Goal: Information Seeking & Learning: Learn about a topic

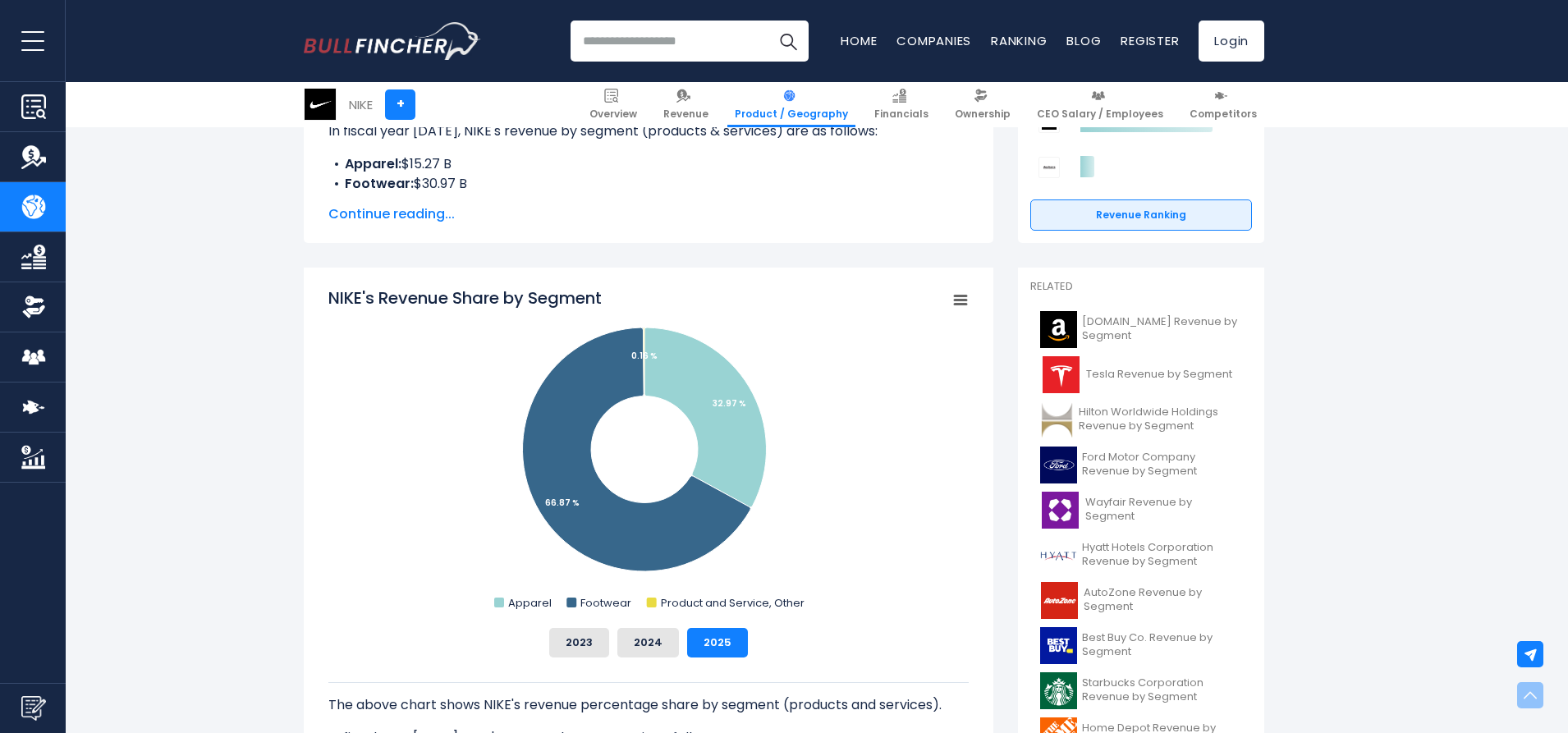
scroll to position [492, 0]
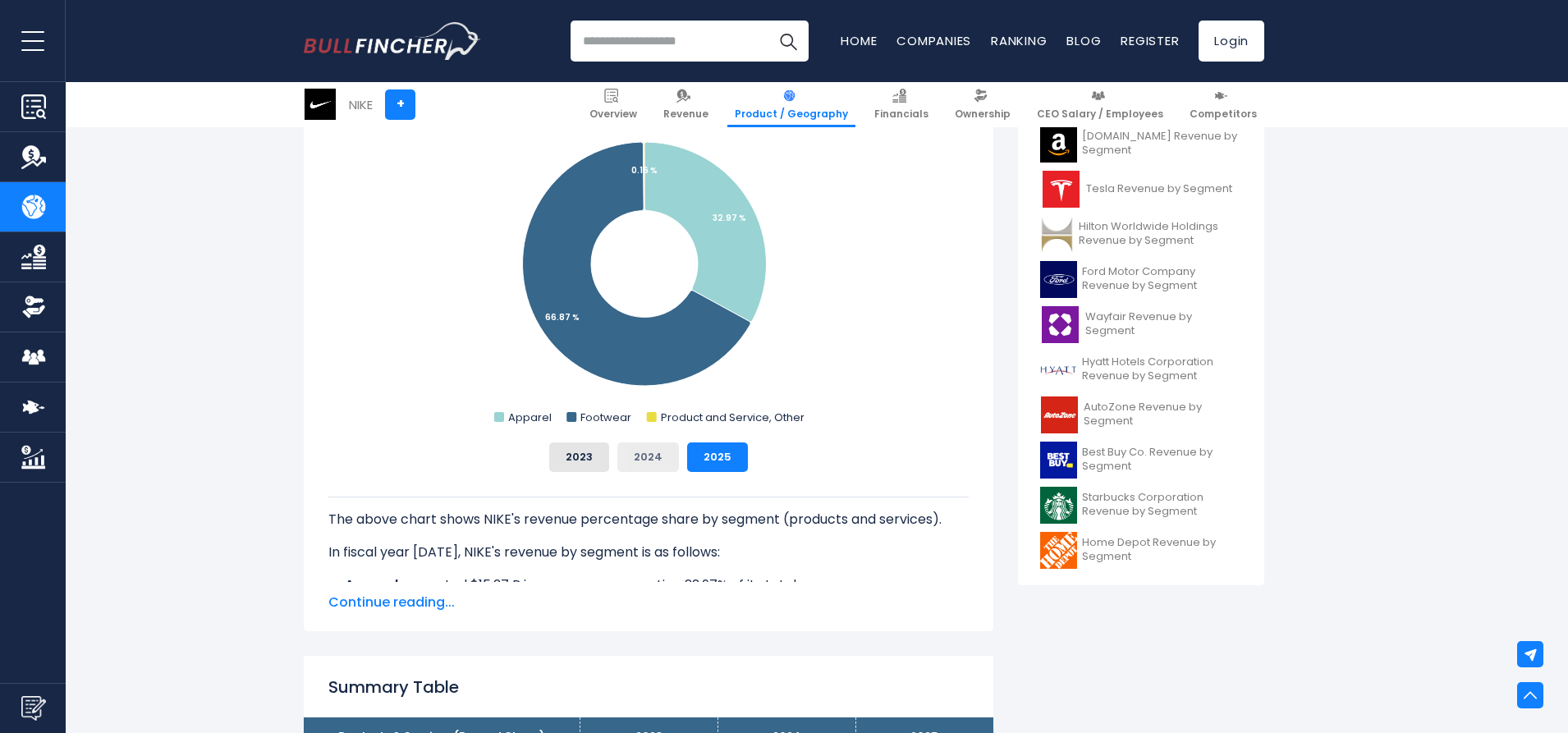
click at [660, 458] on button "2024" at bounding box center [648, 457] width 62 height 29
click at [582, 441] on div "NIKE's Revenue Share by Segment Created with Highcharts 12.1.2 Chart context me…" at bounding box center [649, 286] width 641 height 371
click at [570, 459] on button "2023" at bounding box center [580, 457] width 60 height 29
click at [691, 442] on div "NIKE's Revenue Share by Segment Created with Highcharts 12.1.2 Chart context me…" at bounding box center [649, 286] width 641 height 371
click at [717, 451] on button "2025" at bounding box center [717, 457] width 61 height 29
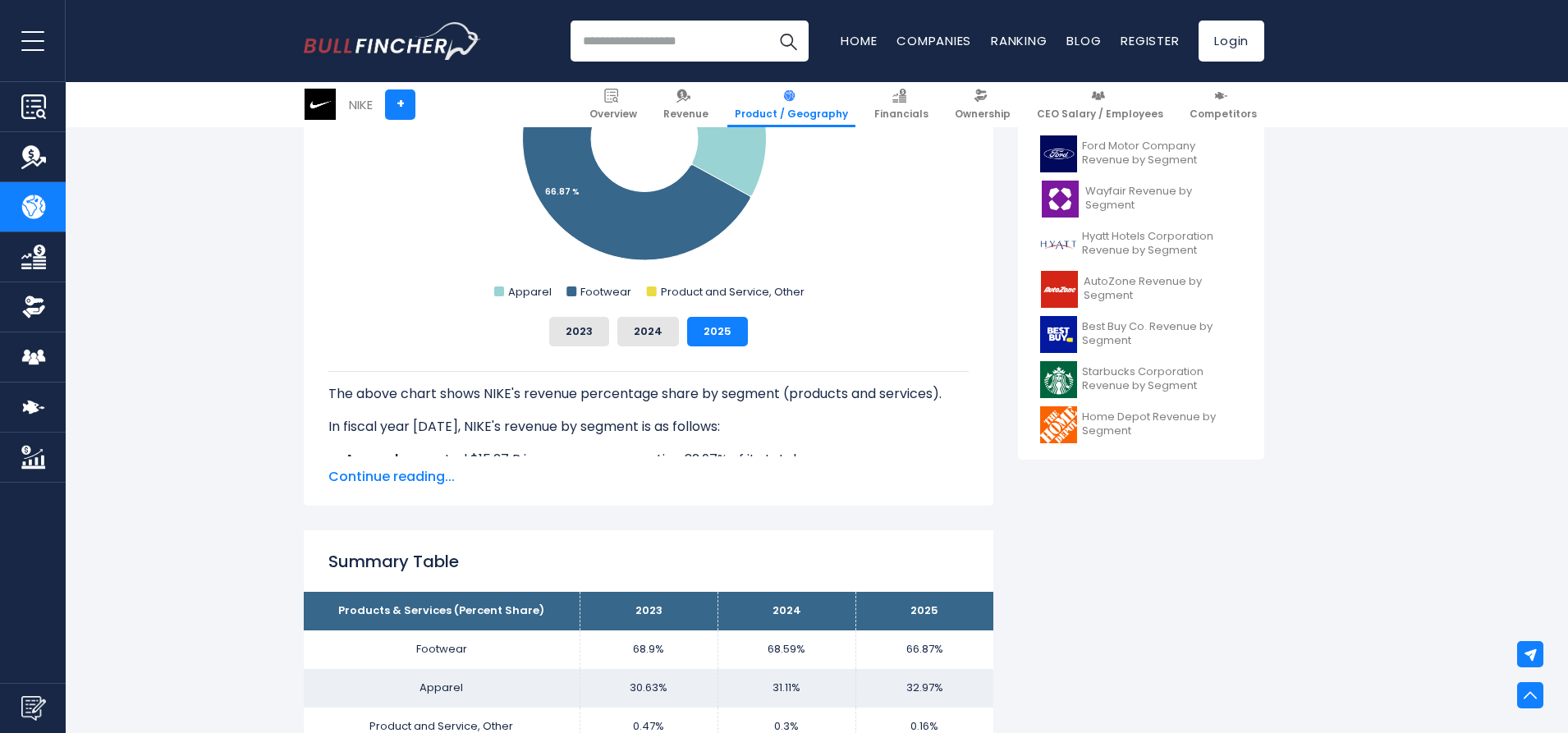
scroll to position [657, 0]
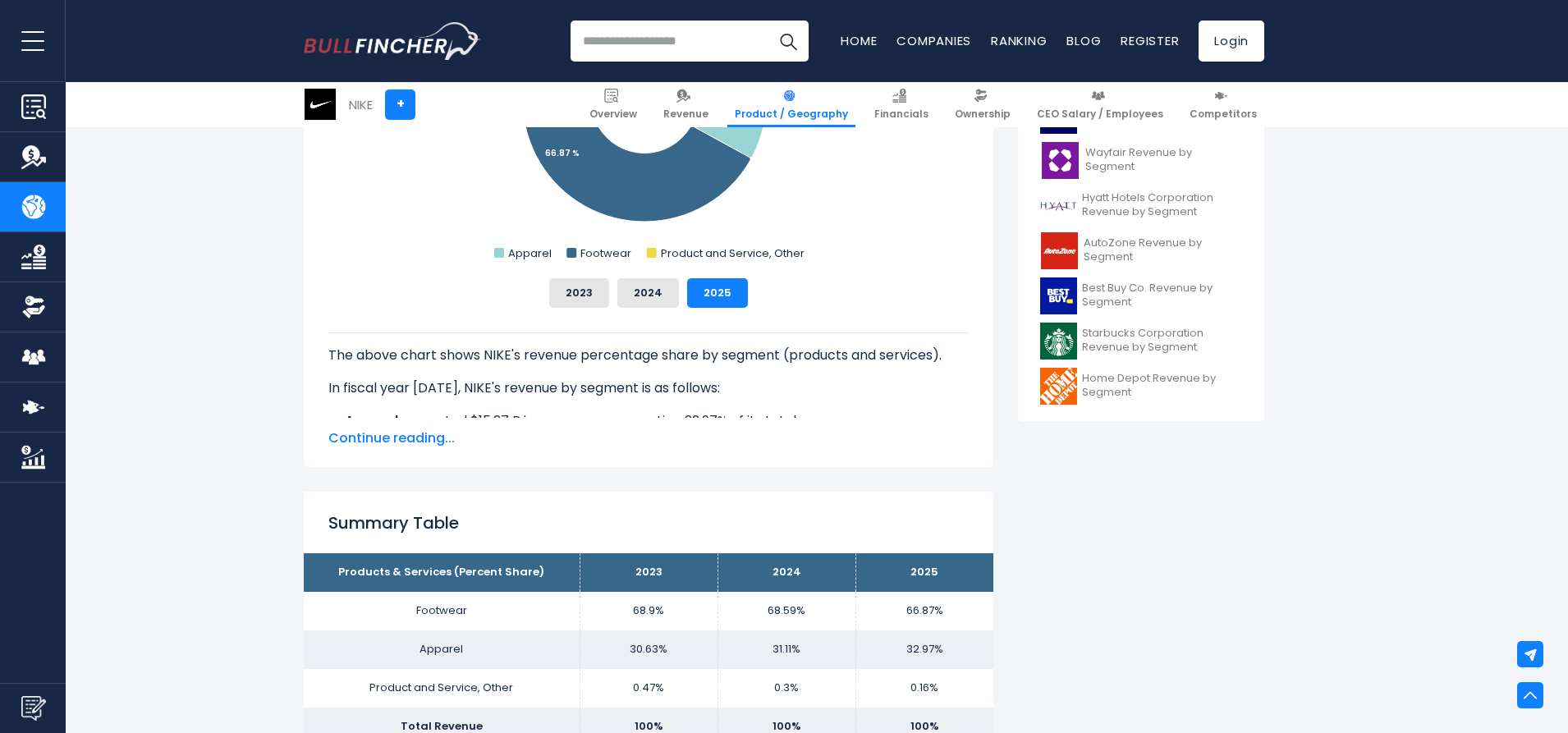
click at [420, 441] on span "Continue reading..." at bounding box center [649, 438] width 641 height 20
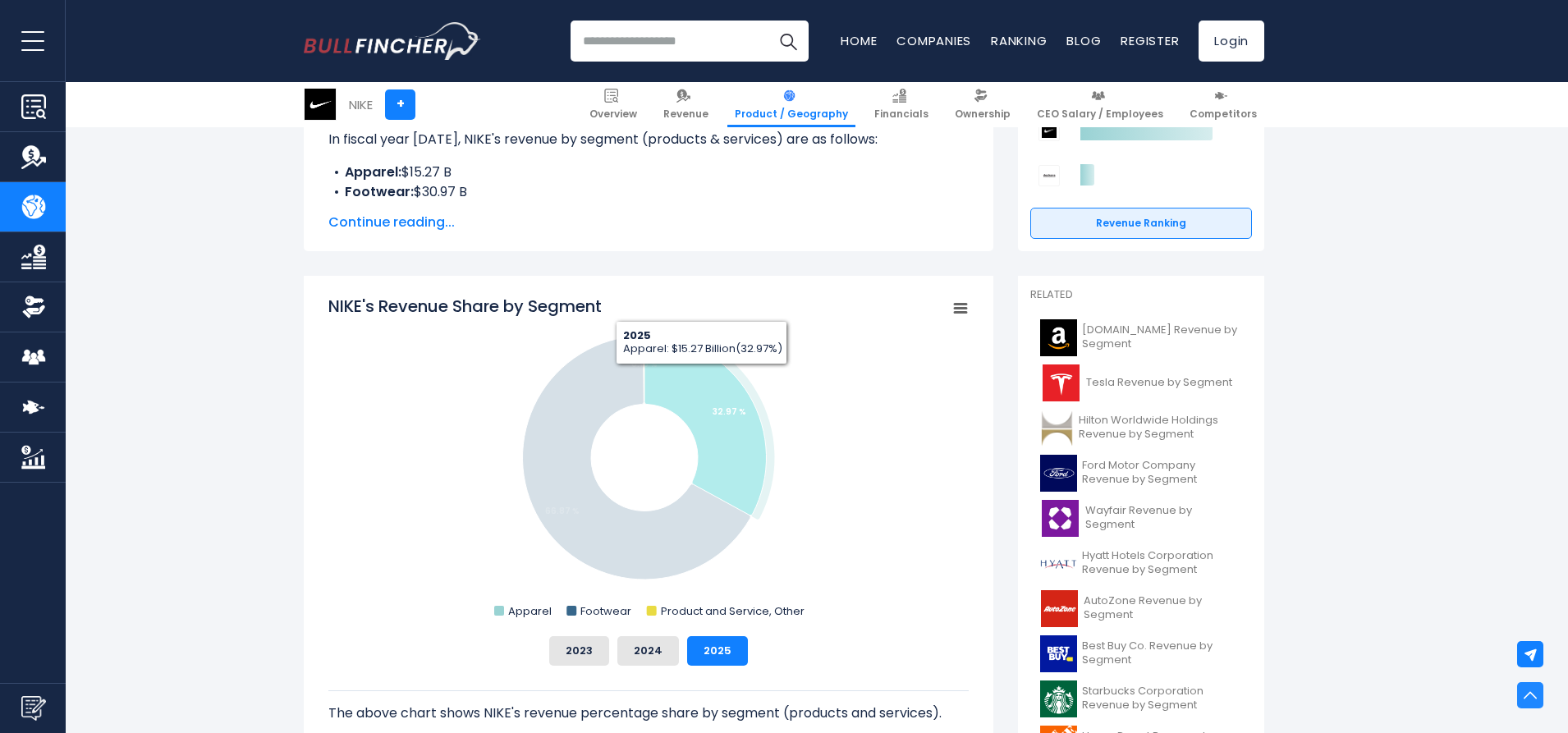
scroll to position [329, 0]
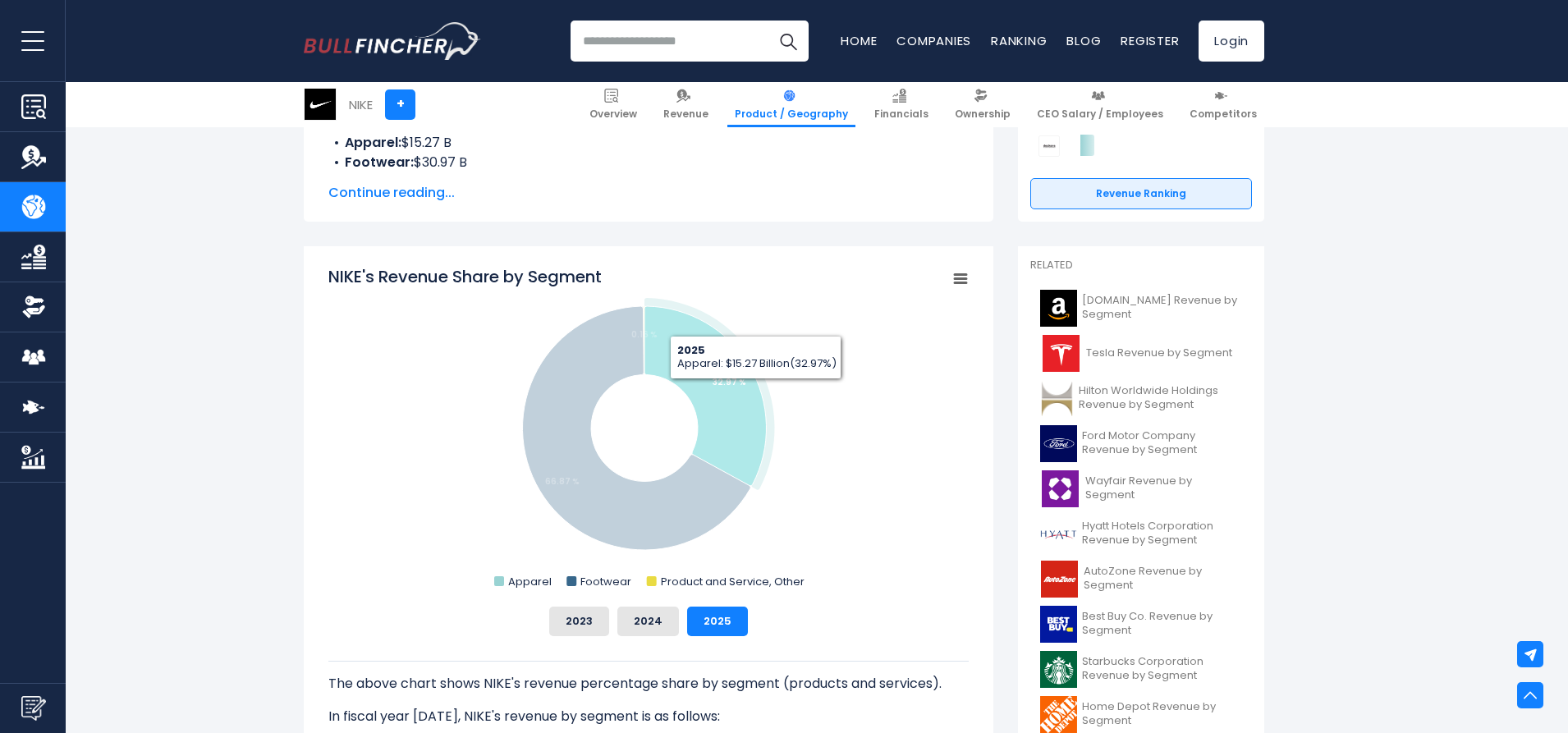
click at [747, 381] on icon "NIKE's Revenue Share by Segment" at bounding box center [706, 396] width 122 height 179
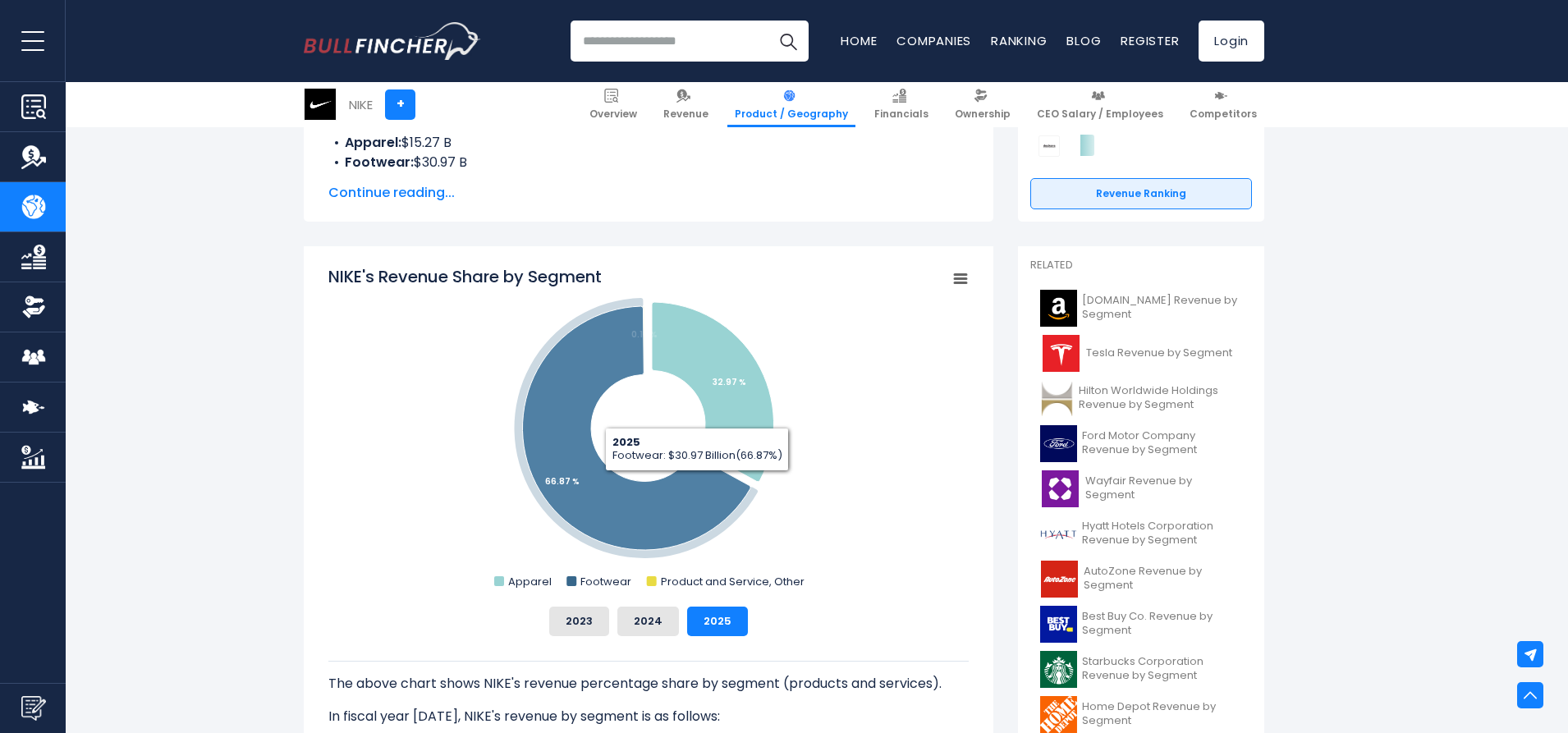
click at [687, 491] on icon "NIKE's Revenue Share by Segment" at bounding box center [637, 429] width 228 height 244
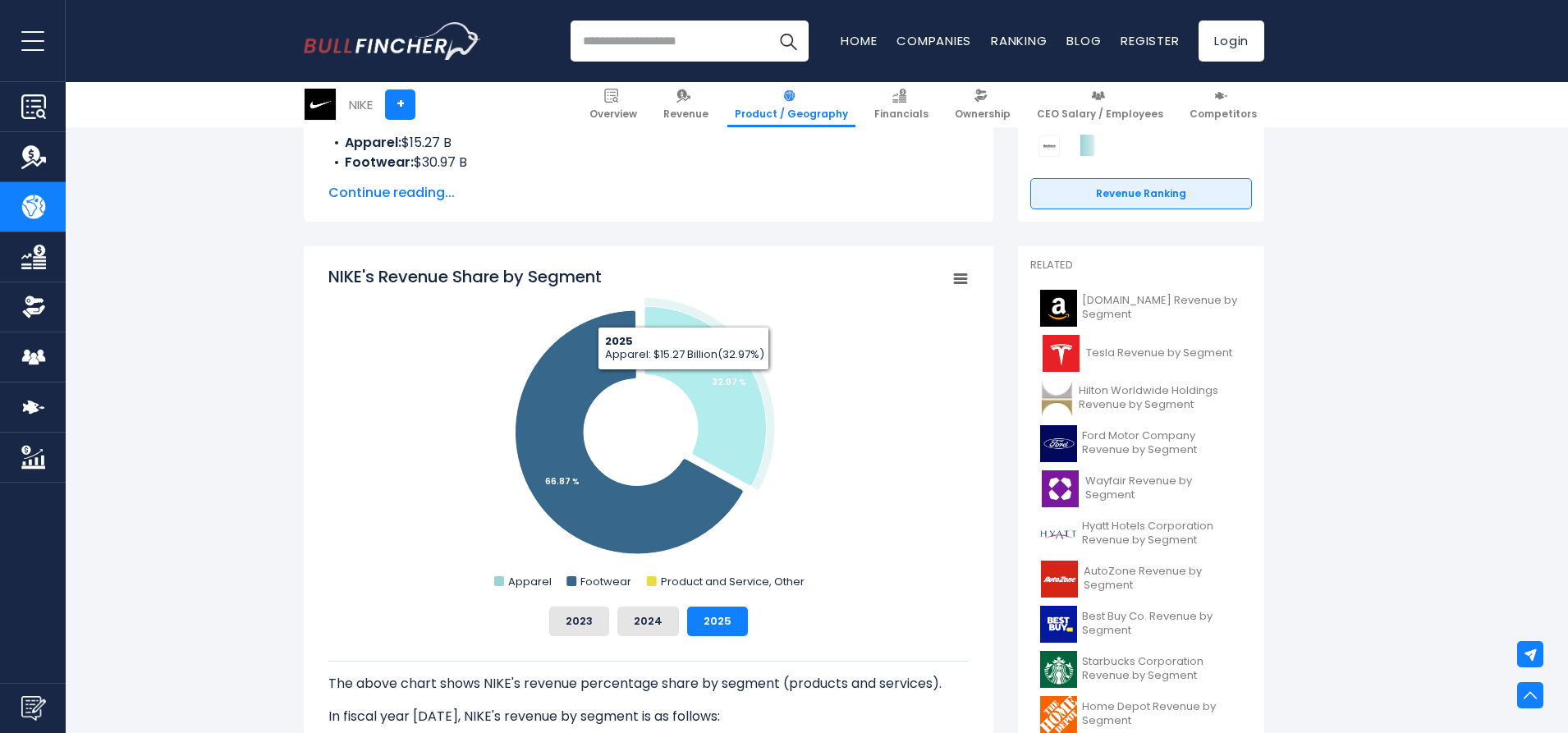
click at [682, 382] on icon "NIKE's Revenue Share by Segment" at bounding box center [706, 396] width 122 height 179
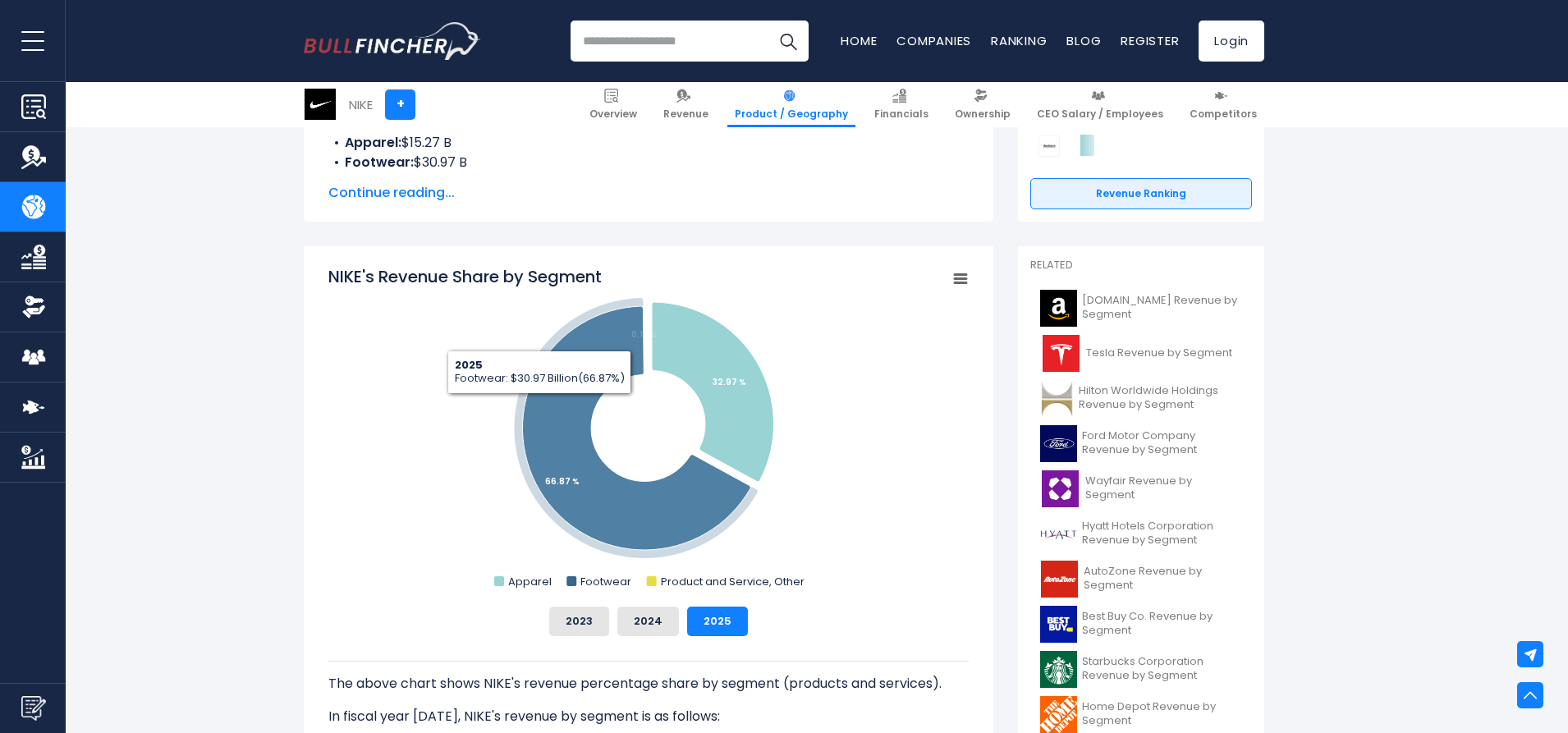
click at [539, 407] on icon "NIKE's Revenue Share by Segment" at bounding box center [637, 429] width 228 height 244
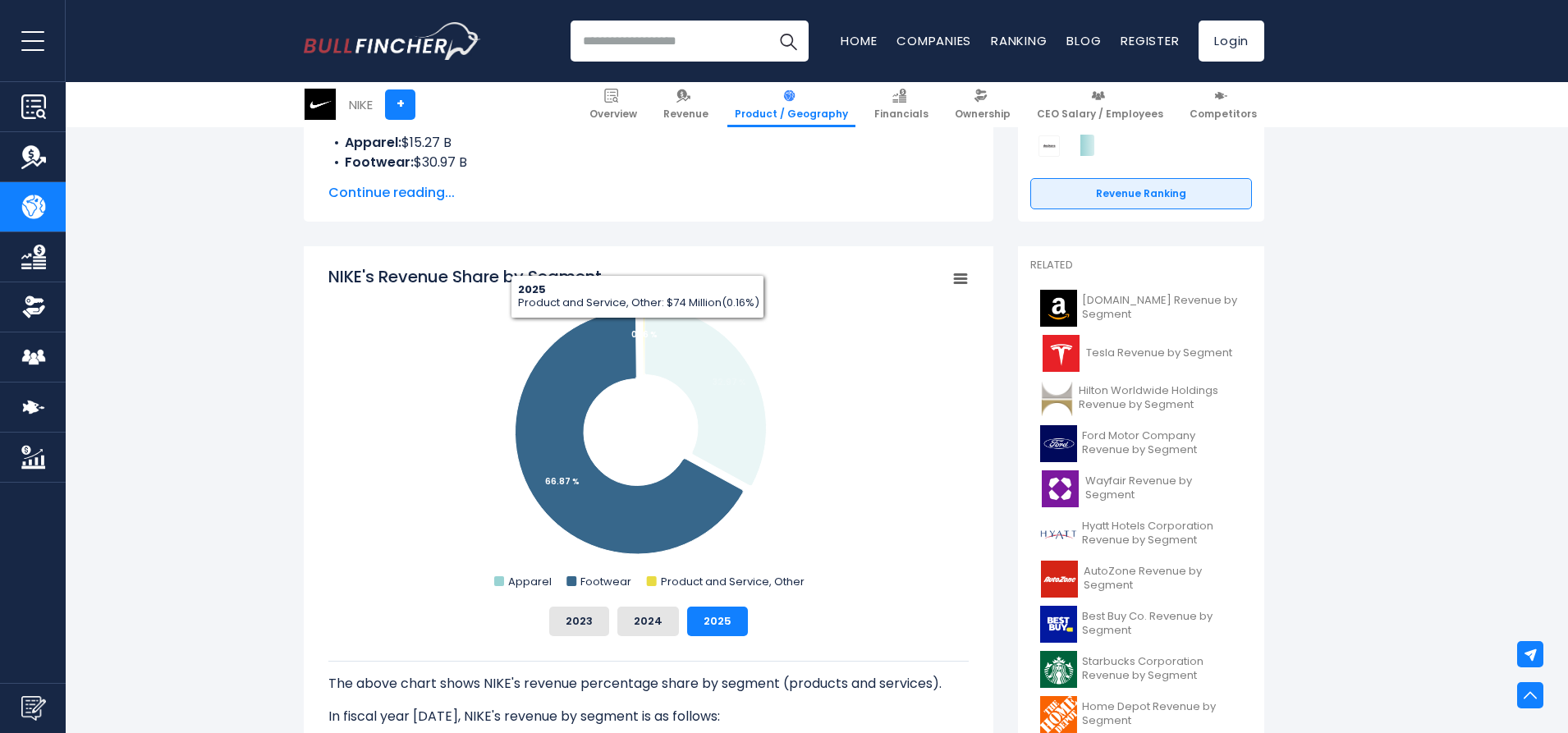
click at [638, 331] on tspan "0.16 %" at bounding box center [644, 335] width 26 height 12
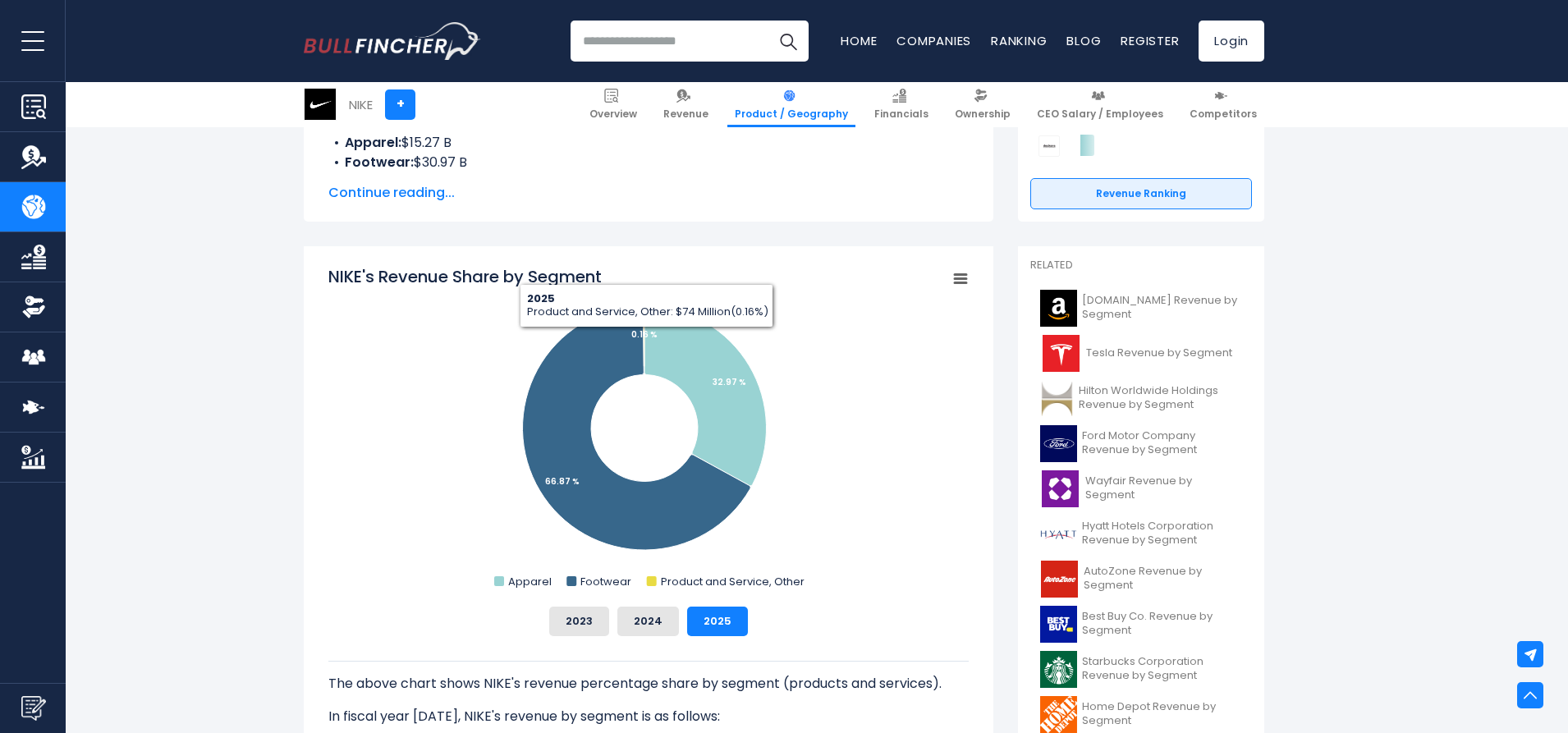
click at [425, 351] on rect "NIKE's Revenue Share by Segment" at bounding box center [649, 429] width 641 height 329
click at [588, 623] on button "2023" at bounding box center [580, 621] width 60 height 29
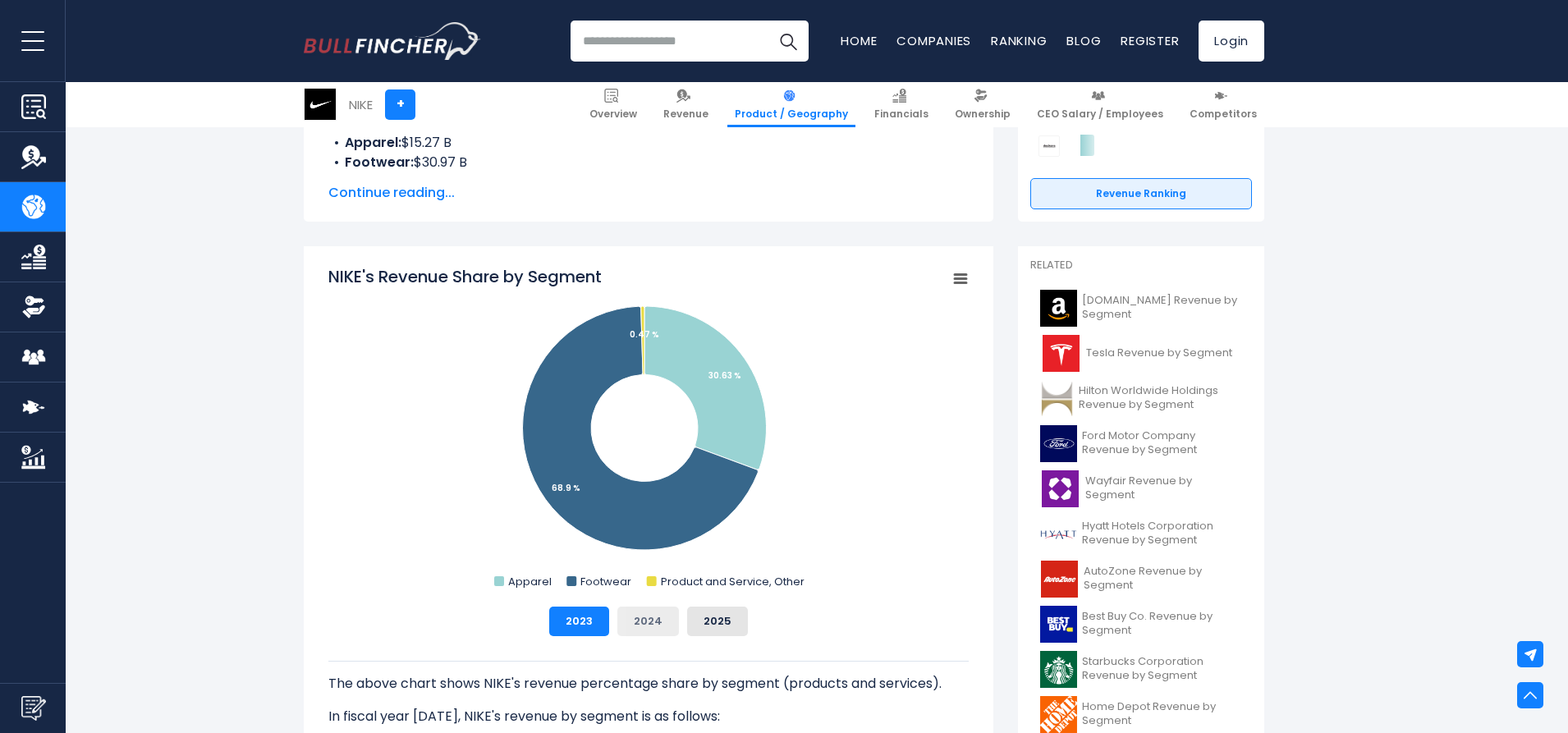
click at [654, 619] on button "2024" at bounding box center [648, 621] width 62 height 29
click at [741, 631] on button "2025" at bounding box center [717, 621] width 61 height 29
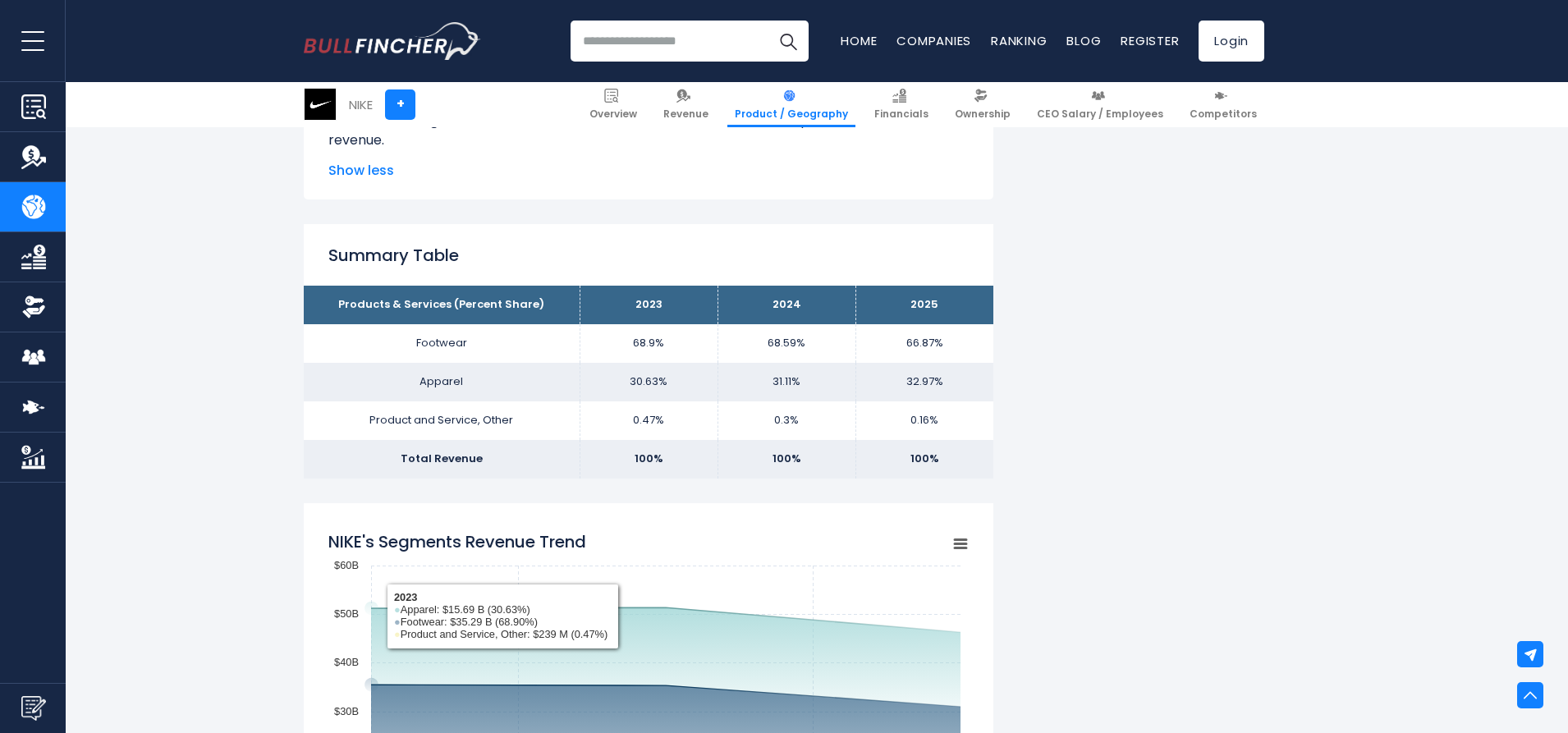
scroll to position [1068, 0]
